Goal: Task Accomplishment & Management: Manage account settings

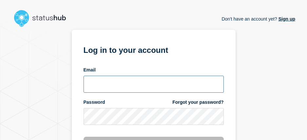
click at [141, 78] on input "email input" at bounding box center [153, 84] width 140 height 17
type input "[DATE][EMAIL_ADDRESS][DOMAIN_NAME]"
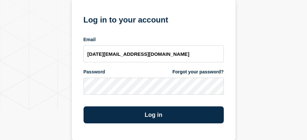
scroll to position [31, 0]
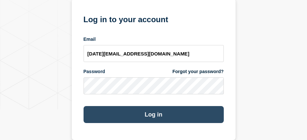
click at [125, 114] on button "Log in" at bounding box center [153, 114] width 140 height 17
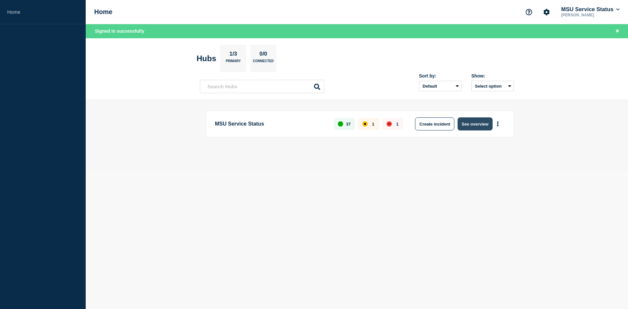
click at [311, 122] on button "See overview" at bounding box center [475, 123] width 35 height 13
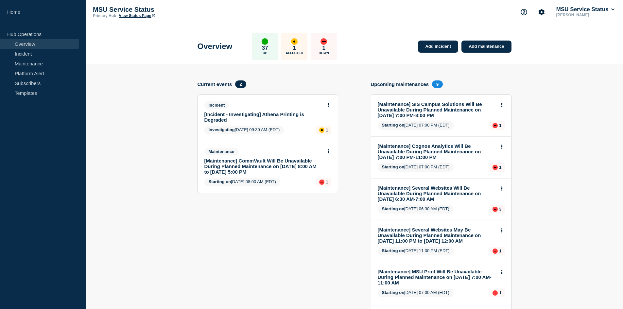
click at [275, 115] on link "[Incident - Investigating] Athena Printing is Degraded" at bounding box center [264, 117] width 118 height 11
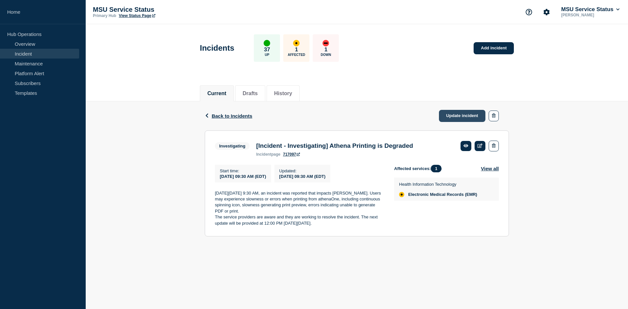
click at [311, 116] on link "Update incident" at bounding box center [462, 116] width 46 height 12
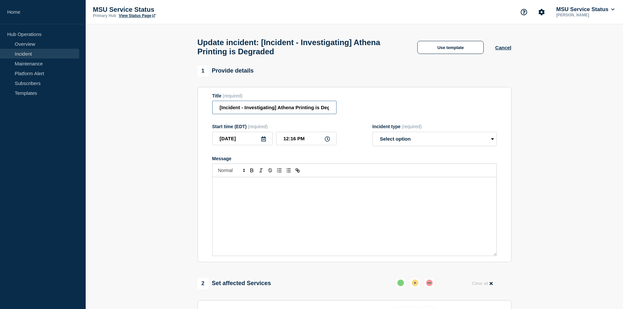
drag, startPoint x: 247, startPoint y: 110, endPoint x: 275, endPoint y: 113, distance: 28.6
click at [275, 113] on input "[Incident - Investigating] Athena Printing is Degraded" at bounding box center [274, 107] width 124 height 13
drag, startPoint x: 318, startPoint y: 109, endPoint x: 356, endPoint y: 111, distance: 38.3
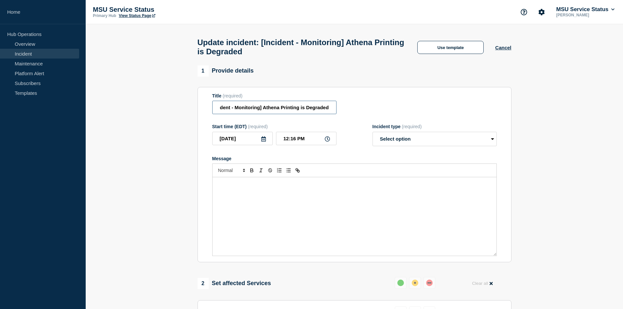
click at [311, 111] on div "Title (required) [Incident - Monitoring] Athena Printing is Degraded" at bounding box center [354, 103] width 285 height 21
type input "[Incident - Monitoring] Athena Printing is Experiencing Performance Issues"
click at [311, 140] on select "Select option Investigating Identified Monitoring Resolved" at bounding box center [435, 139] width 124 height 14
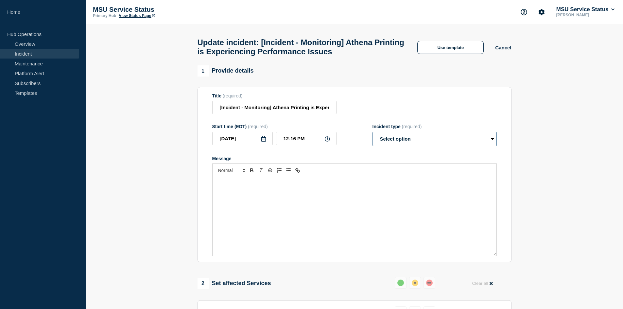
click at [311, 140] on select "Select option Investigating Identified Monitoring Resolved" at bounding box center [435, 139] width 124 height 14
click at [296, 140] on input "12:16 PM" at bounding box center [306, 138] width 61 height 13
type input "12:15 PM"
click at [311, 140] on select "Select option Investigating Identified Monitoring Resolved" at bounding box center [435, 139] width 124 height 14
select select "monitoring"
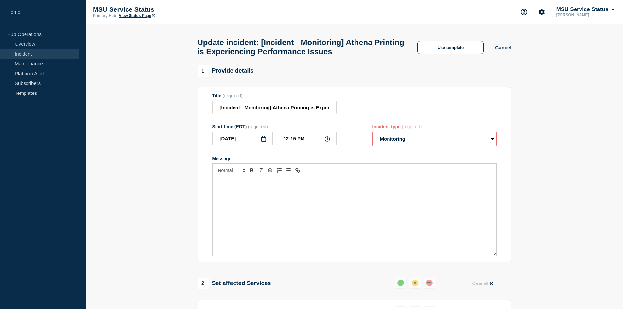
click at [311, 135] on select "Select option Investigating Identified Monitoring Resolved" at bounding box center [435, 139] width 124 height 14
click at [250, 140] on div "Message" at bounding box center [355, 216] width 284 height 79
click at [311, 140] on span "On Tuesday, September 16, 2025 at 12:15 PM, we have some updated information re…" at bounding box center [351, 187] width 266 height 11
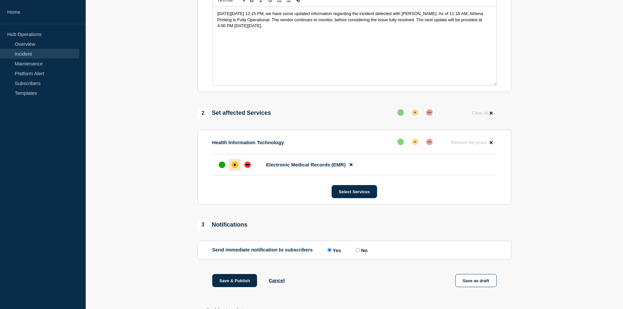
scroll to position [170, 0]
click at [219, 140] on div at bounding box center [222, 166] width 12 height 12
click at [221, 140] on div "up" at bounding box center [222, 165] width 7 height 7
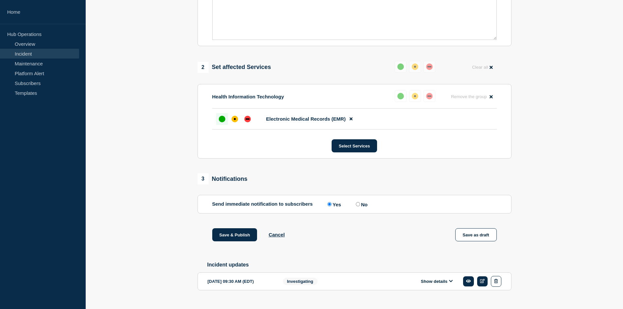
scroll to position [233, 0]
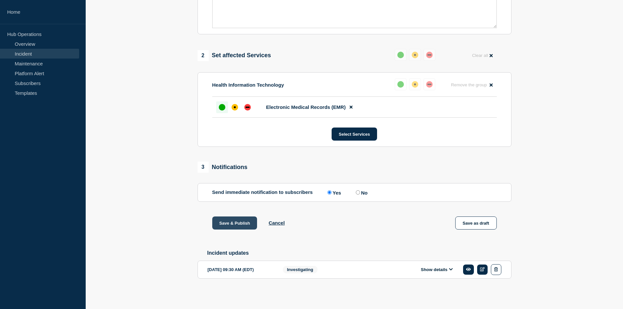
click at [248, 140] on button "Save & Publish" at bounding box center [234, 223] width 45 height 13
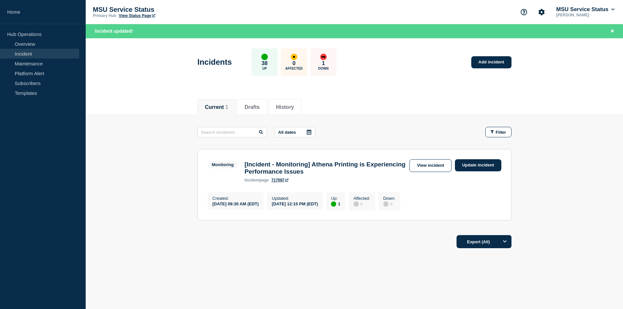
click at [311, 140] on div "Current Drafts History Current 1 Drafts History All dates Filter Monitoring 1 U…" at bounding box center [355, 196] width 538 height 206
click at [311, 140] on link "View incident" at bounding box center [431, 165] width 42 height 13
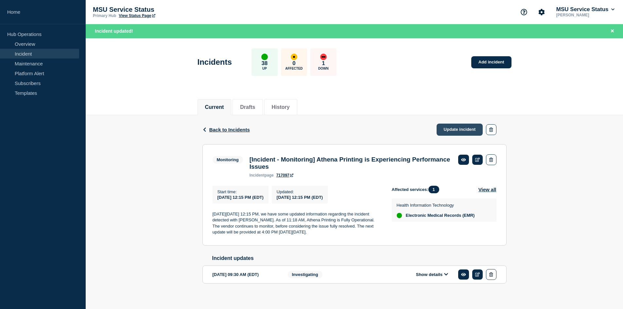
click at [311, 128] on link "Update incident" at bounding box center [460, 130] width 46 height 12
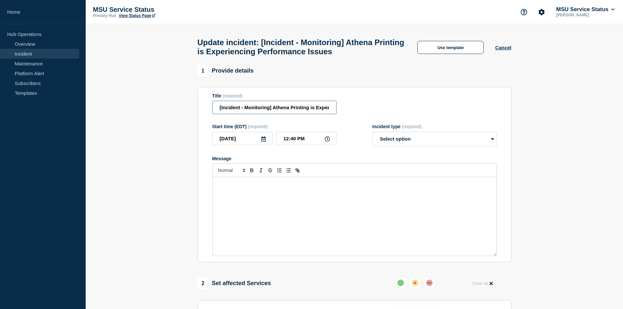
drag, startPoint x: 248, startPoint y: 112, endPoint x: 271, endPoint y: 112, distance: 23.2
click at [271, 112] on input "[Incident - Monitoring] Athena Printing is Experiencing Performance Issues" at bounding box center [274, 107] width 124 height 13
type input "[Incident - Resolved] Athena Printing is Experiencing Performance Issues"
drag, startPoint x: 292, startPoint y: 139, endPoint x: 296, endPoint y: 141, distance: 4.1
click at [296, 140] on input "12:40 PM" at bounding box center [306, 138] width 61 height 13
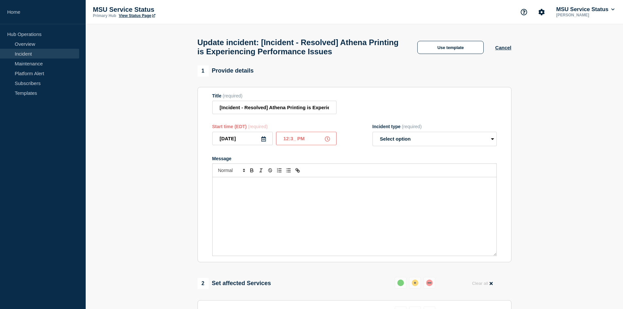
type input "12:36 PM"
click at [311, 140] on select "Select option Investigating Identified Monitoring Resolved" at bounding box center [435, 139] width 124 height 14
select select "resolved"
click at [311, 135] on select "Select option Investigating Identified Monitoring Resolved" at bounding box center [435, 139] width 124 height 14
click at [311, 140] on div "Message" at bounding box center [355, 216] width 284 height 79
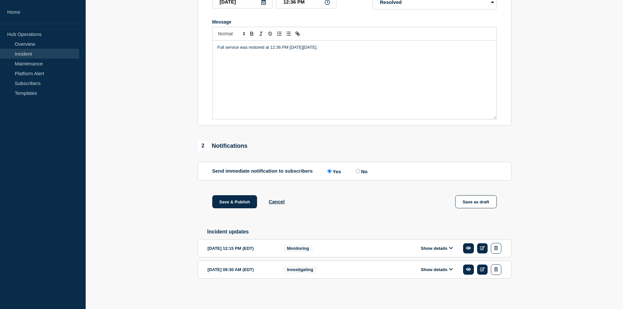
scroll to position [141, 0]
click at [227, 140] on button "Save & Publish" at bounding box center [234, 201] width 45 height 13
